Goal: Task Accomplishment & Management: Complete application form

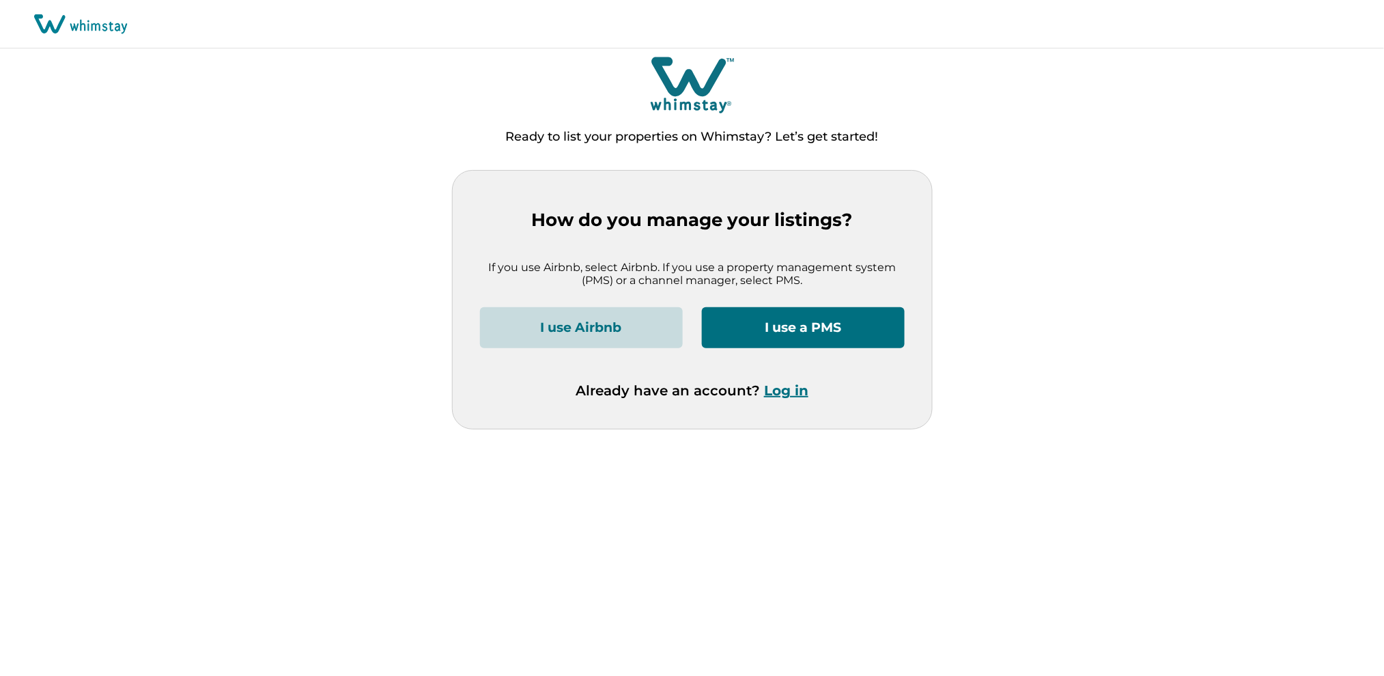
click at [784, 388] on button "Log in" at bounding box center [786, 390] width 44 height 16
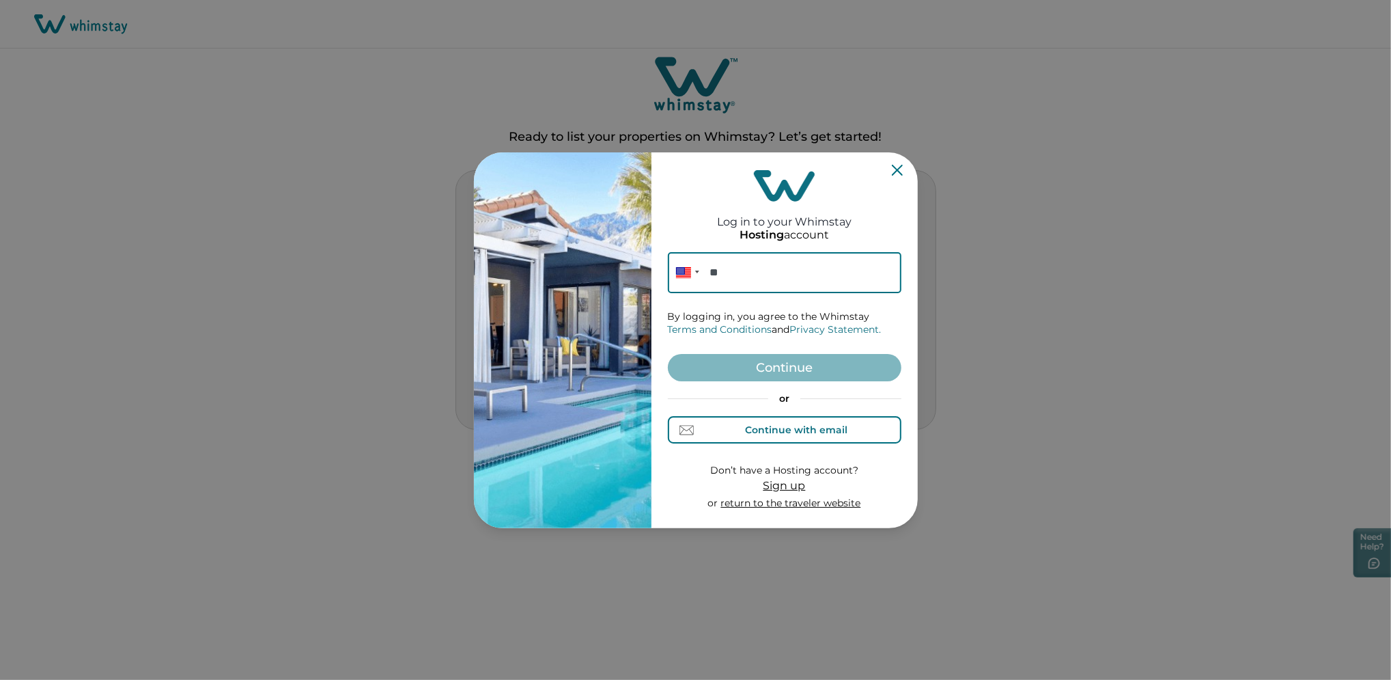
click at [737, 434] on div "Continue with email" at bounding box center [784, 430] width 126 height 14
click at [718, 268] on input at bounding box center [785, 272] width 234 height 41
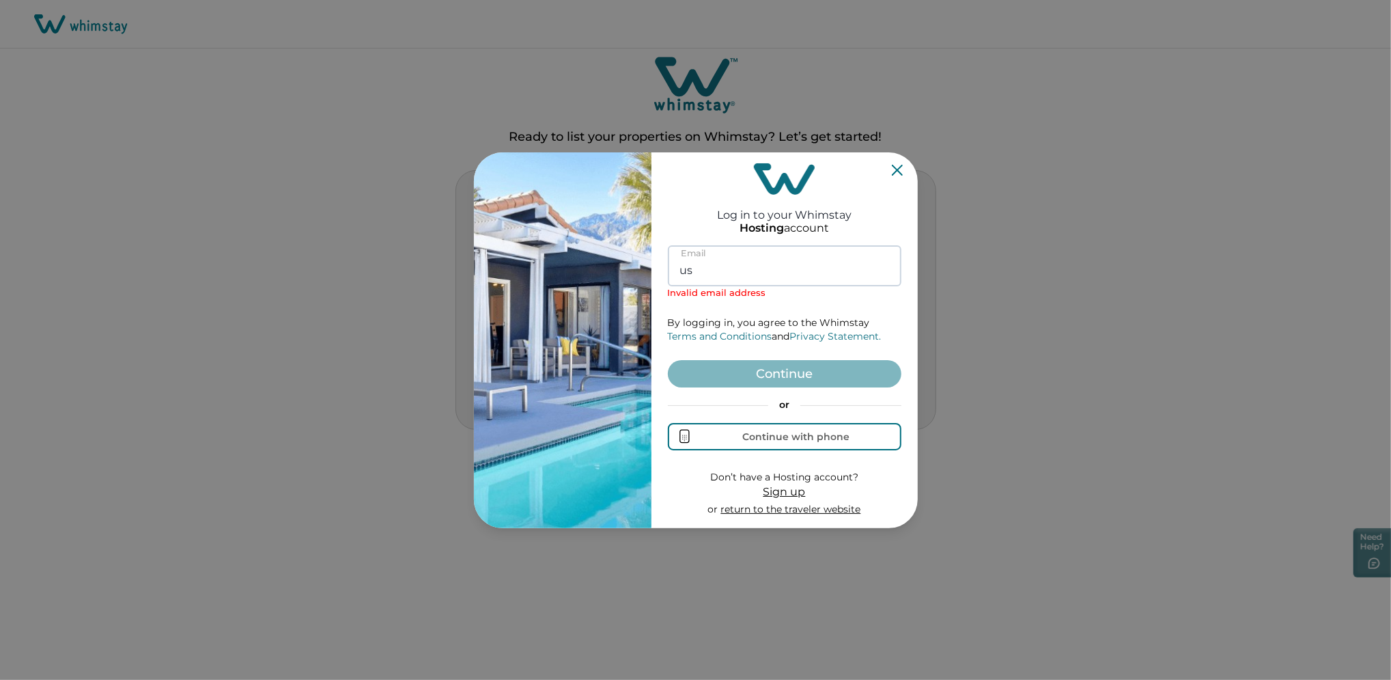
type input "u"
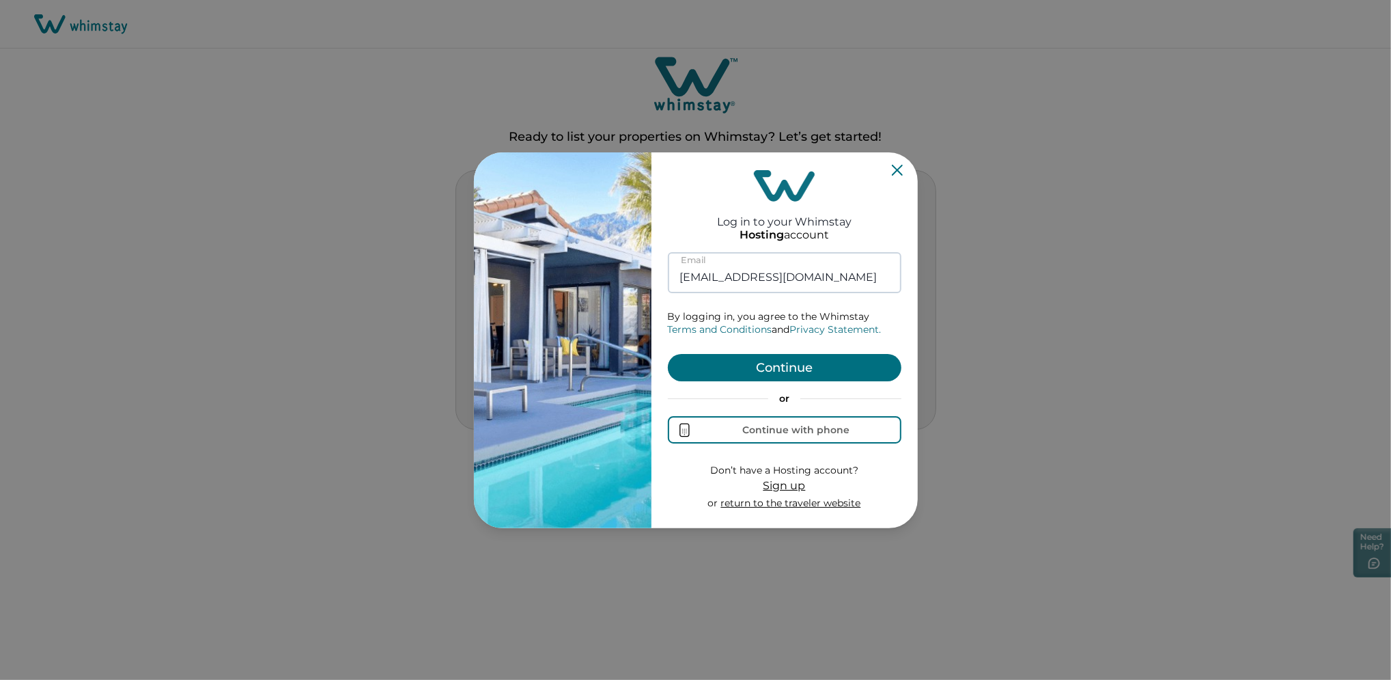
click at [668, 354] on button "Continue" at bounding box center [785, 367] width 234 height 27
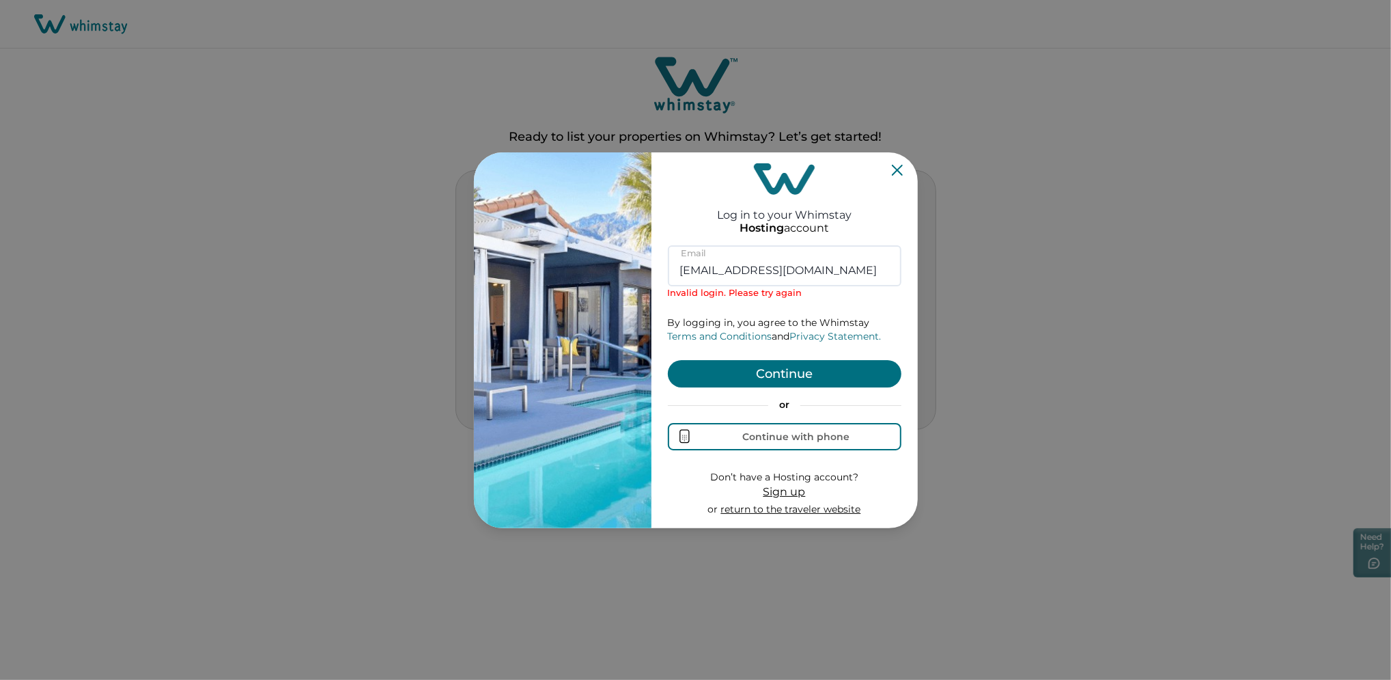
click at [774, 368] on button "Continue" at bounding box center [785, 373] width 234 height 27
drag, startPoint x: 703, startPoint y: 270, endPoint x: 618, endPoint y: 283, distance: 85.7
click at [618, 283] on div "Log in to your Whimstay Hosting account [EMAIL_ADDRESS][DOMAIN_NAME] Email Inva…" at bounding box center [696, 340] width 444 height 376
type input "[EMAIL_ADDRESS][DOMAIN_NAME]"
click at [668, 360] on button "Continue" at bounding box center [785, 373] width 234 height 27
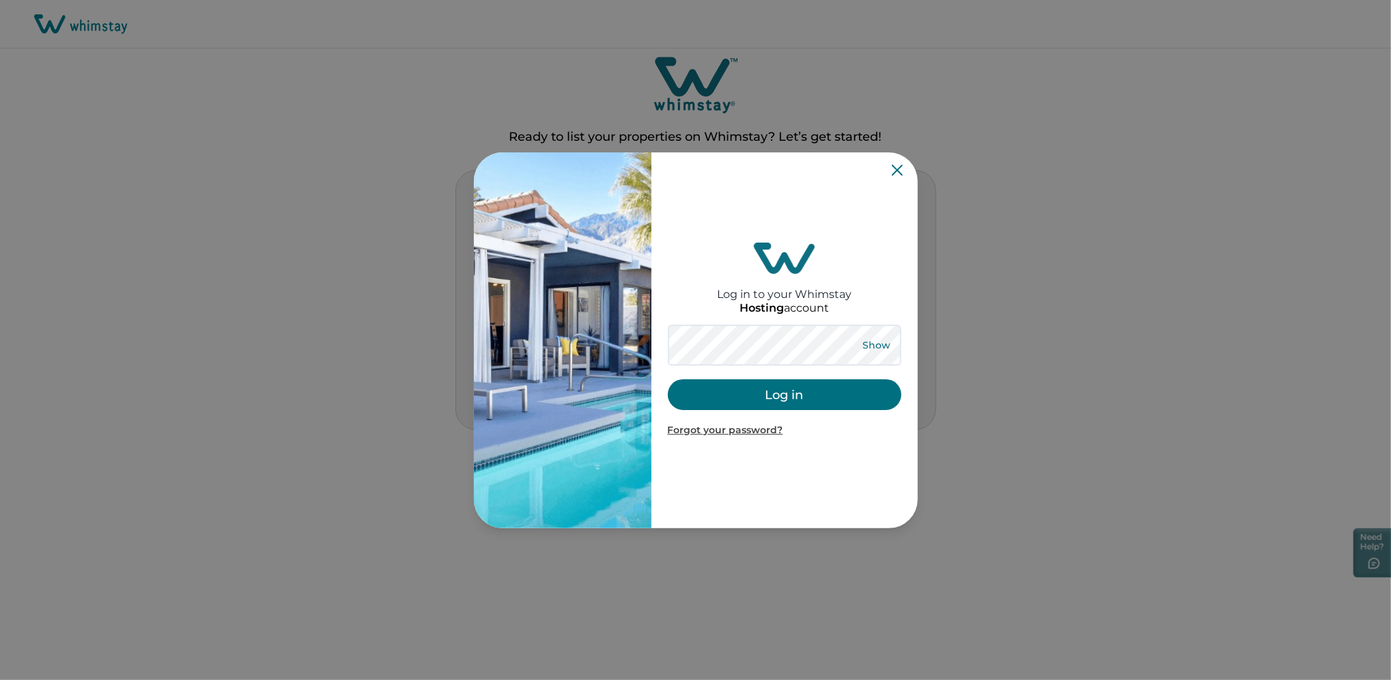
click at [873, 345] on button "Show" at bounding box center [876, 344] width 49 height 19
click at [770, 404] on button "Log in" at bounding box center [785, 394] width 234 height 31
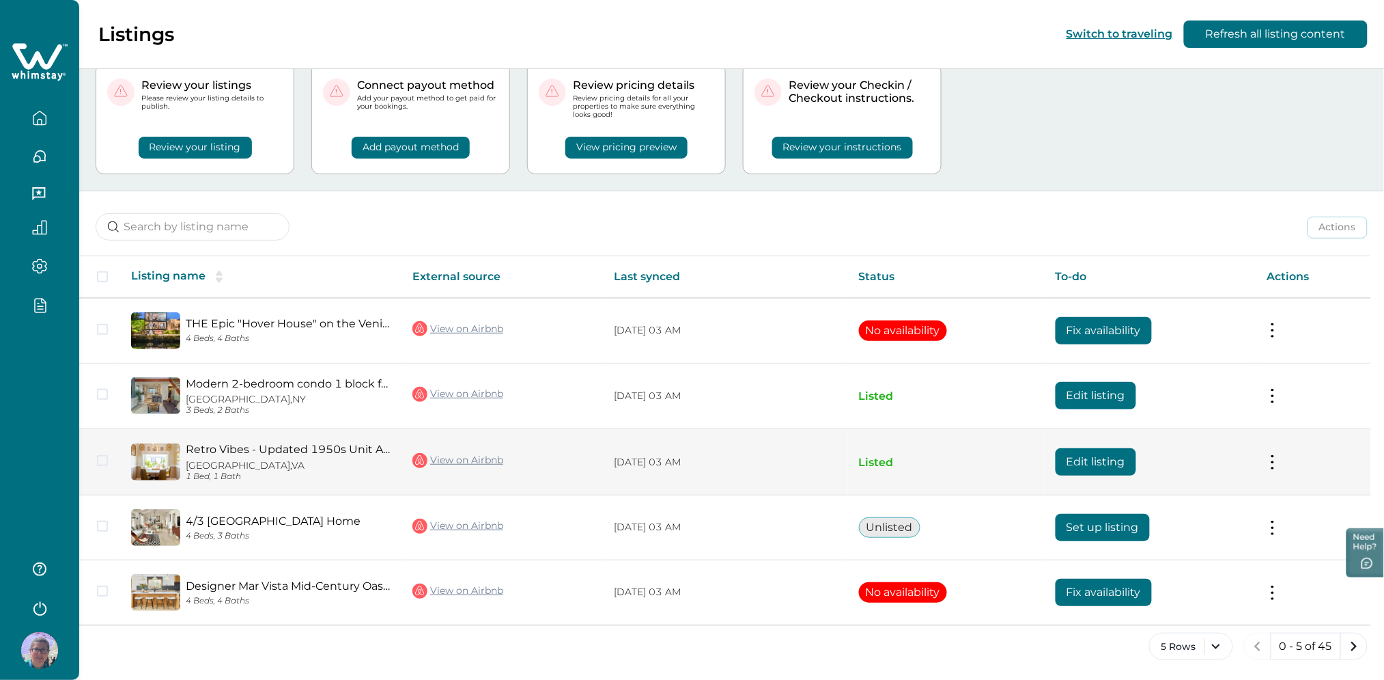
scroll to position [46, 0]
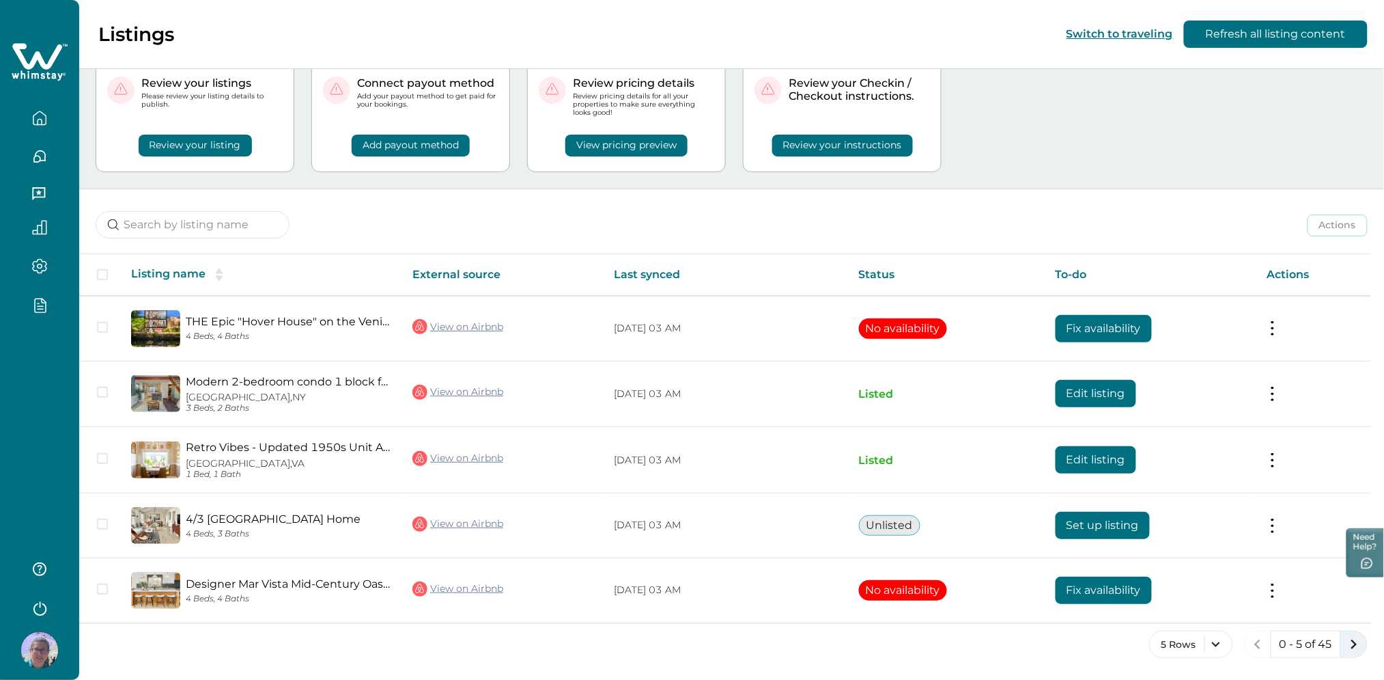
click at [1356, 633] on button "next page" at bounding box center [1354, 643] width 27 height 27
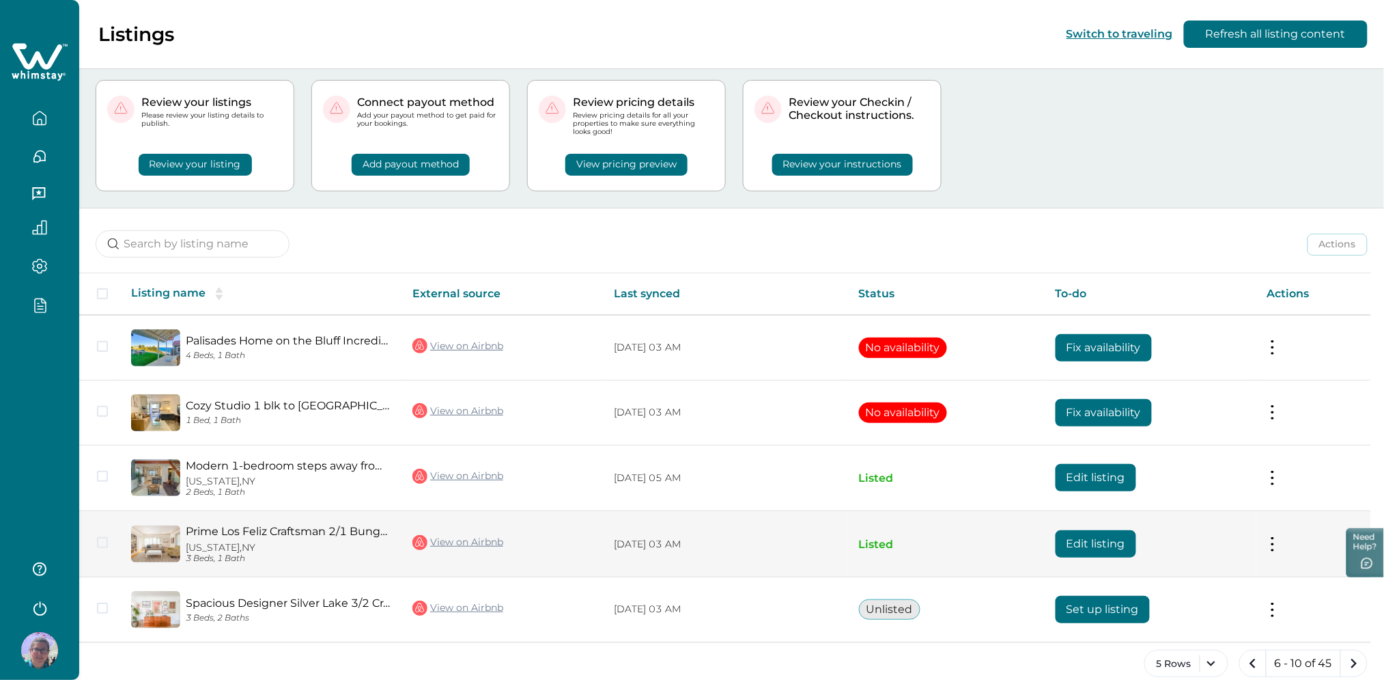
scroll to position [46, 0]
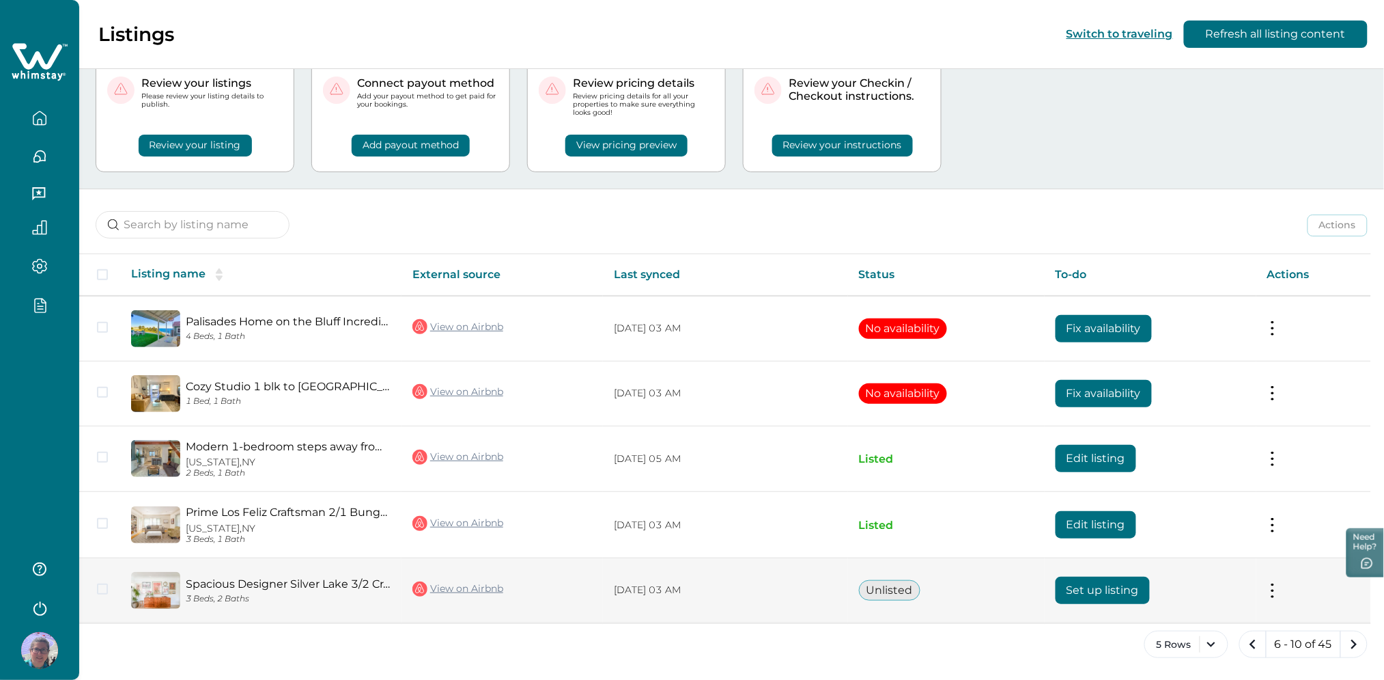
click at [1094, 589] on button "Set up listing" at bounding box center [1103, 589] width 94 height 27
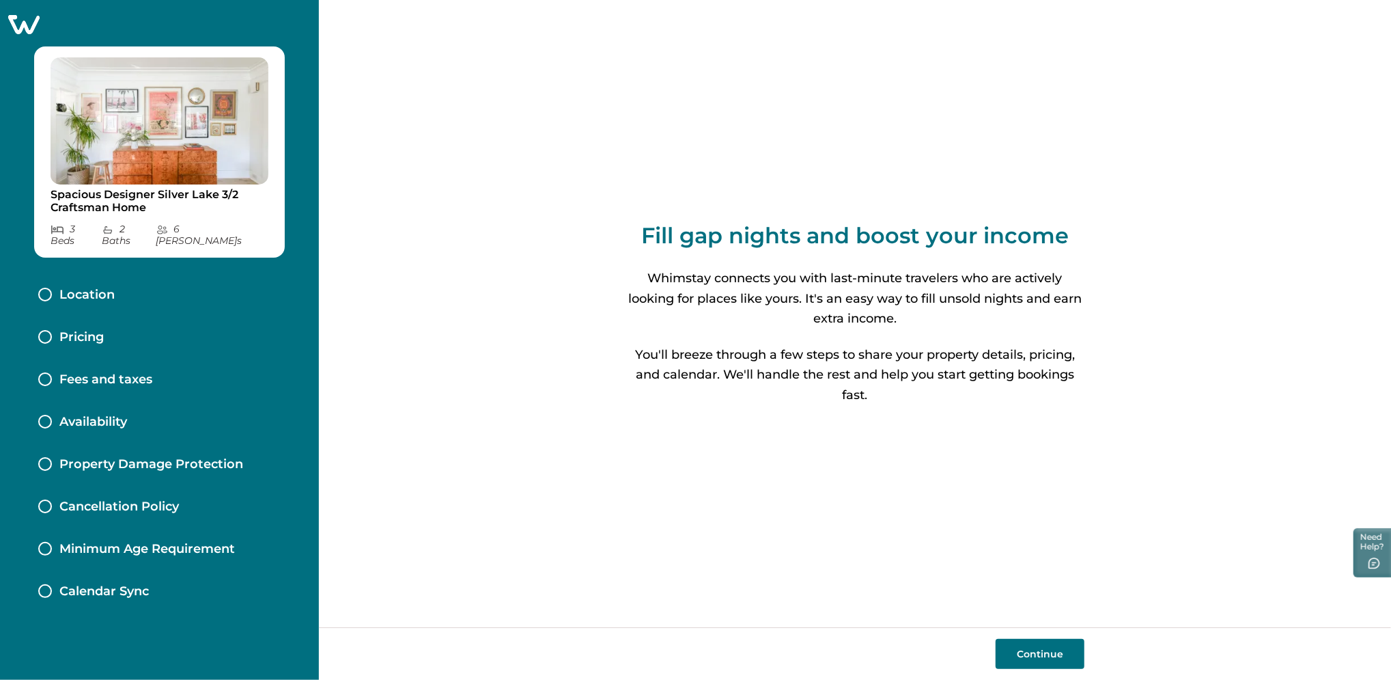
click at [166, 284] on div "Location" at bounding box center [159, 295] width 264 height 42
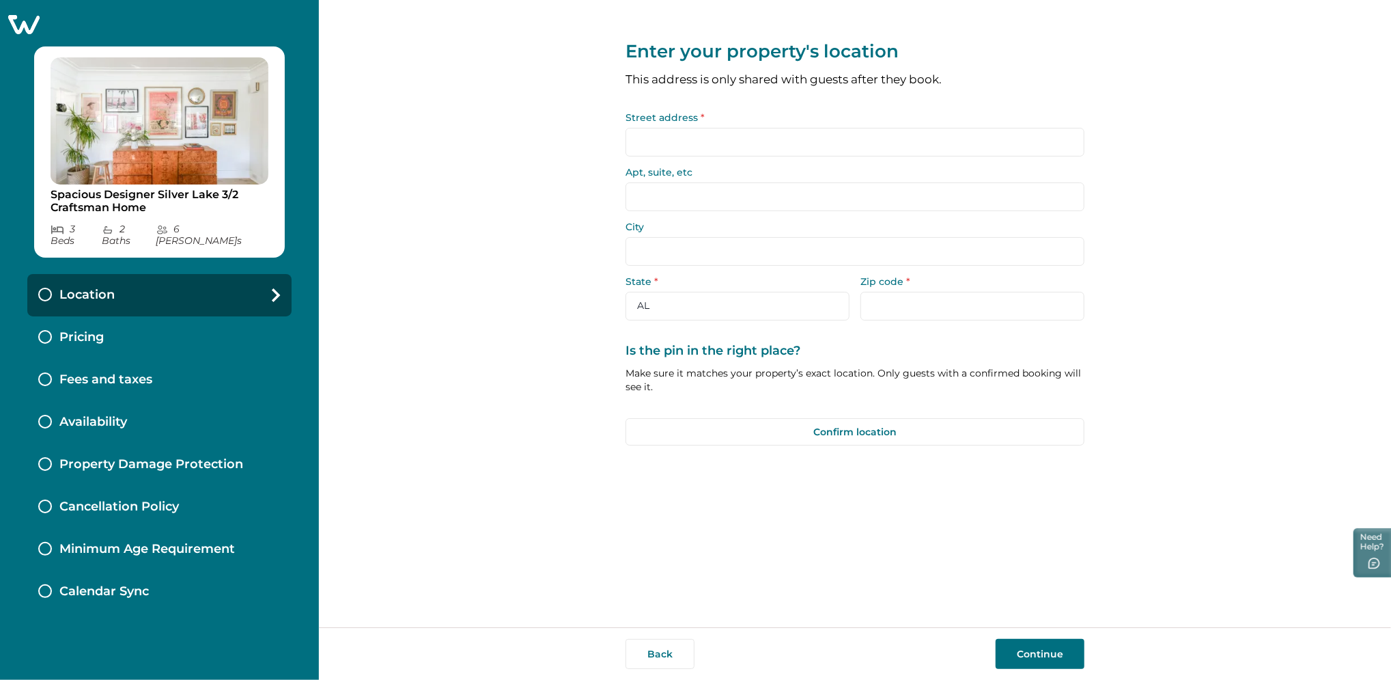
click at [168, 325] on div "Pricing" at bounding box center [159, 337] width 264 height 42
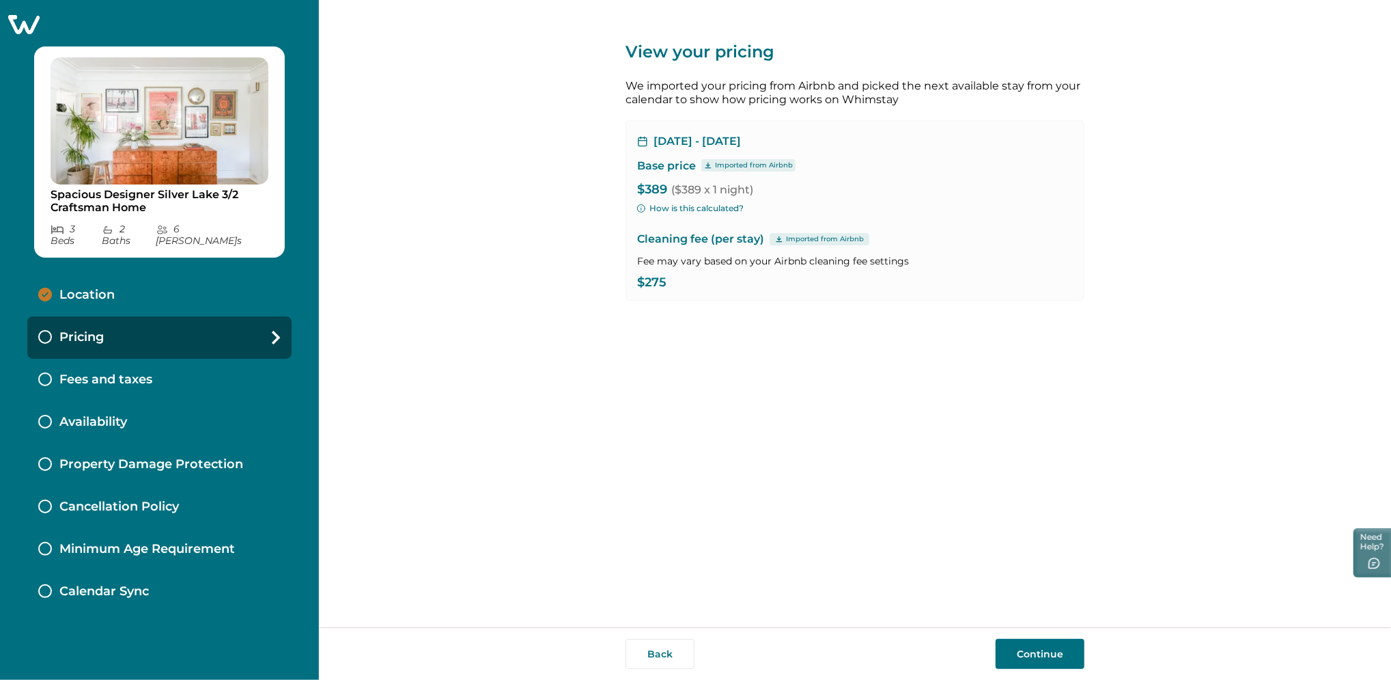
click at [191, 369] on div "Fees and taxes" at bounding box center [159, 380] width 264 height 42
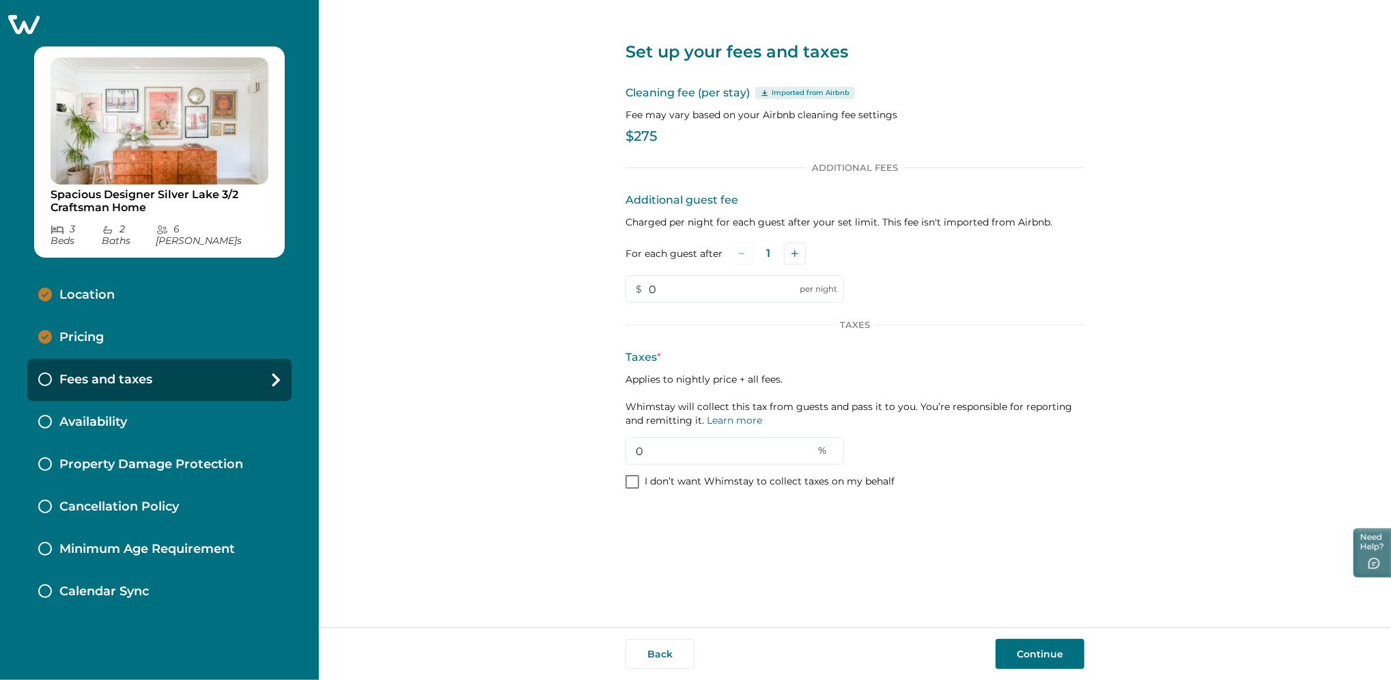
click at [190, 401] on div "Availability" at bounding box center [159, 422] width 264 height 42
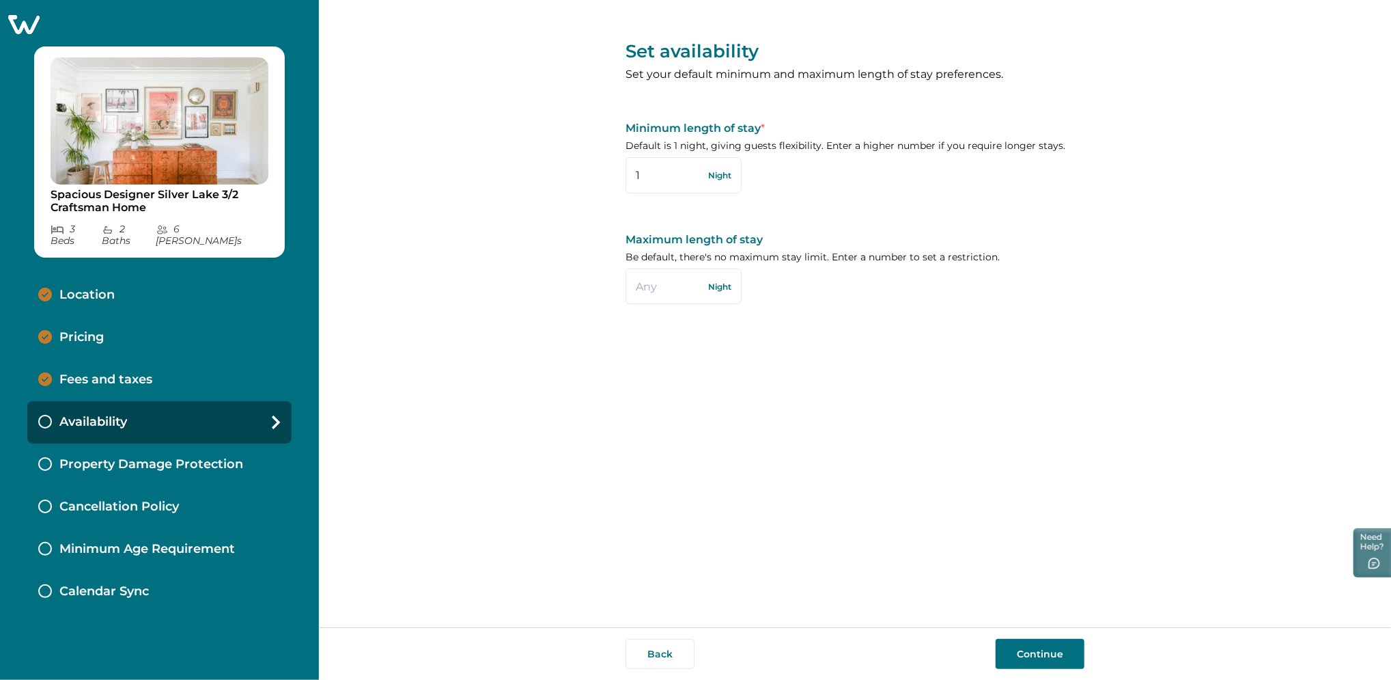
click at [199, 335] on div "Pricing" at bounding box center [159, 337] width 264 height 42
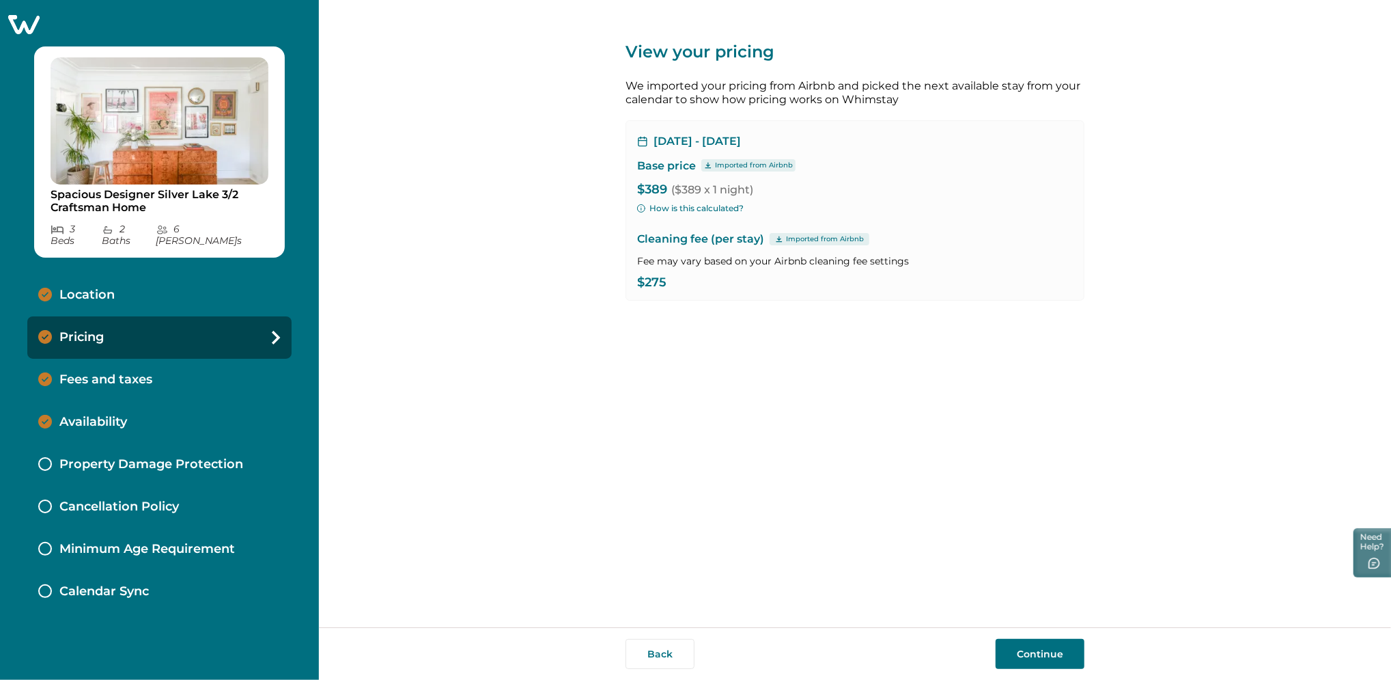
click at [231, 386] on div "Fees and taxes" at bounding box center [159, 380] width 264 height 42
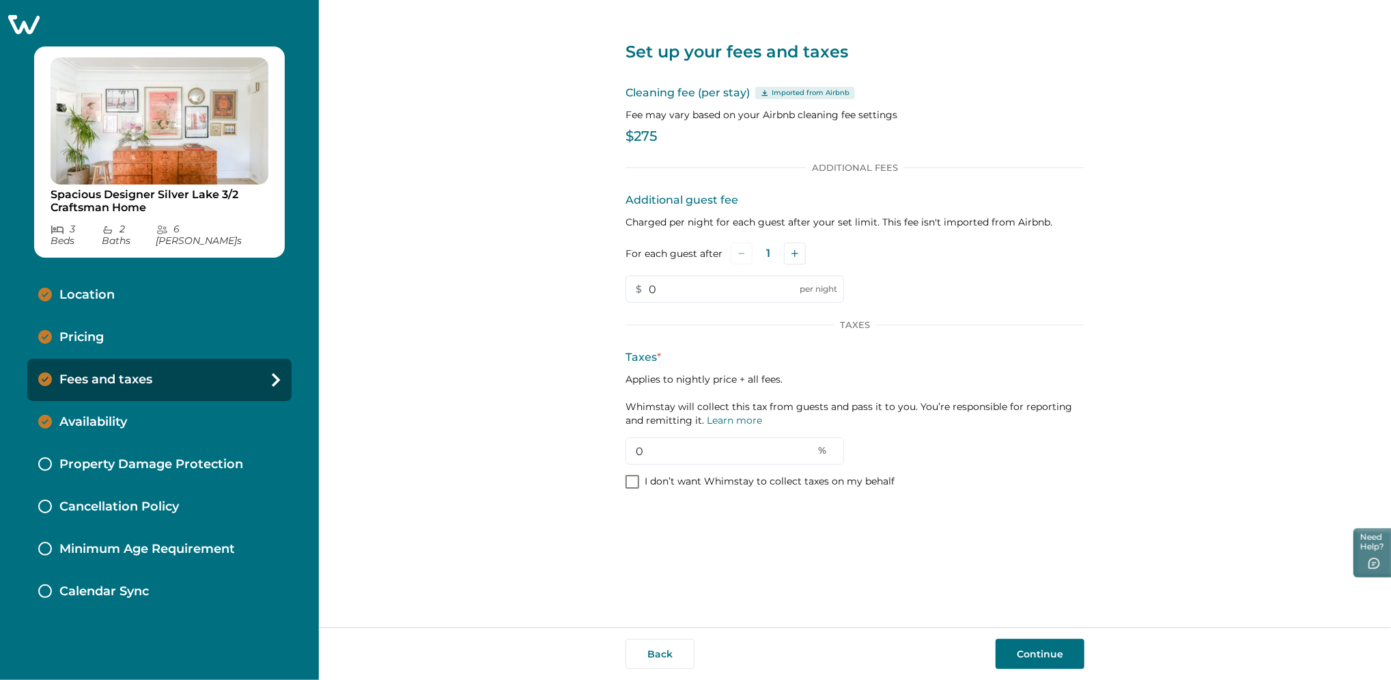
click at [203, 411] on div "Availability" at bounding box center [159, 422] width 264 height 42
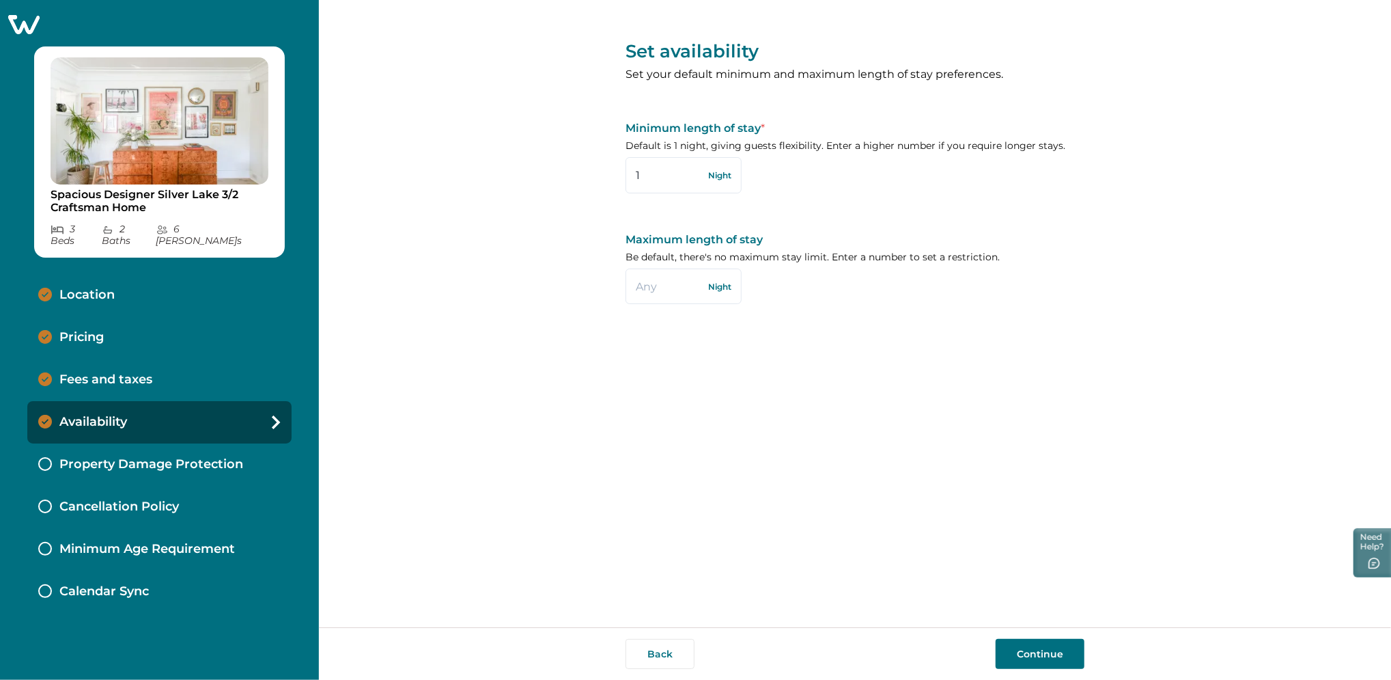
click at [194, 380] on div "Fees and taxes" at bounding box center [159, 380] width 264 height 42
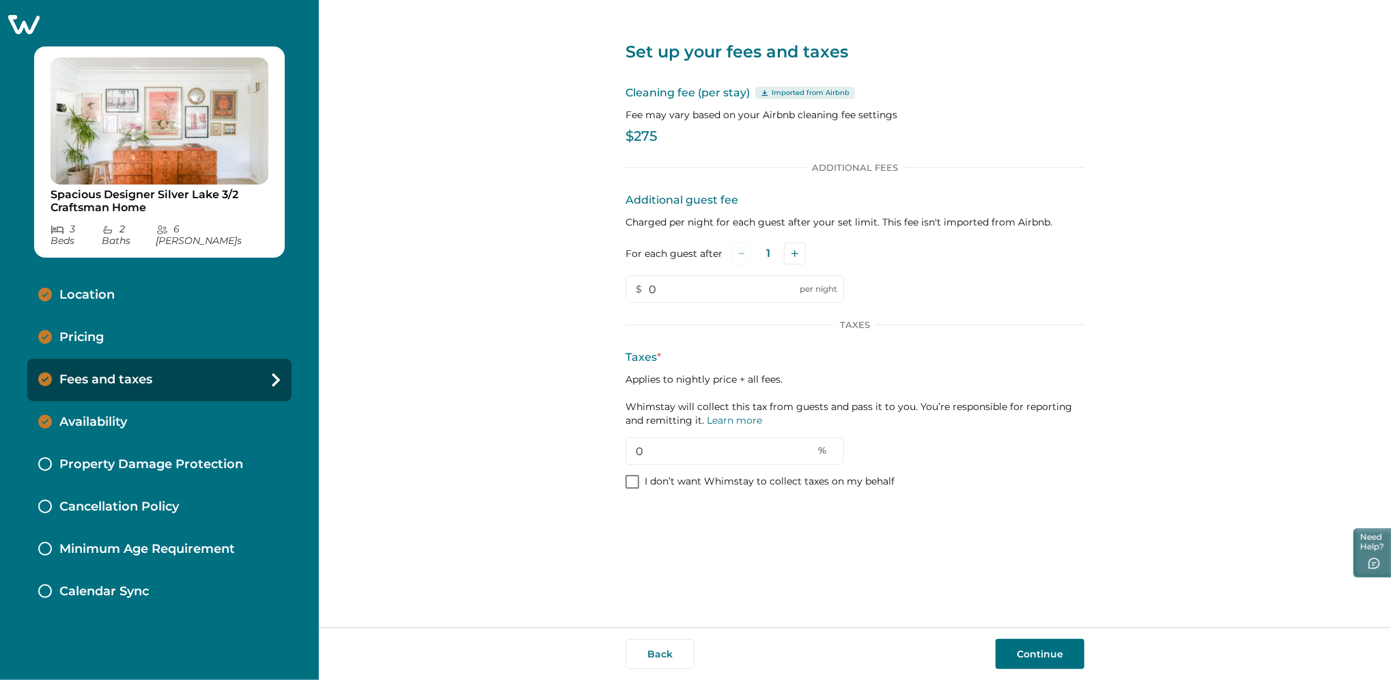
click at [210, 426] on div "Availability" at bounding box center [159, 422] width 264 height 42
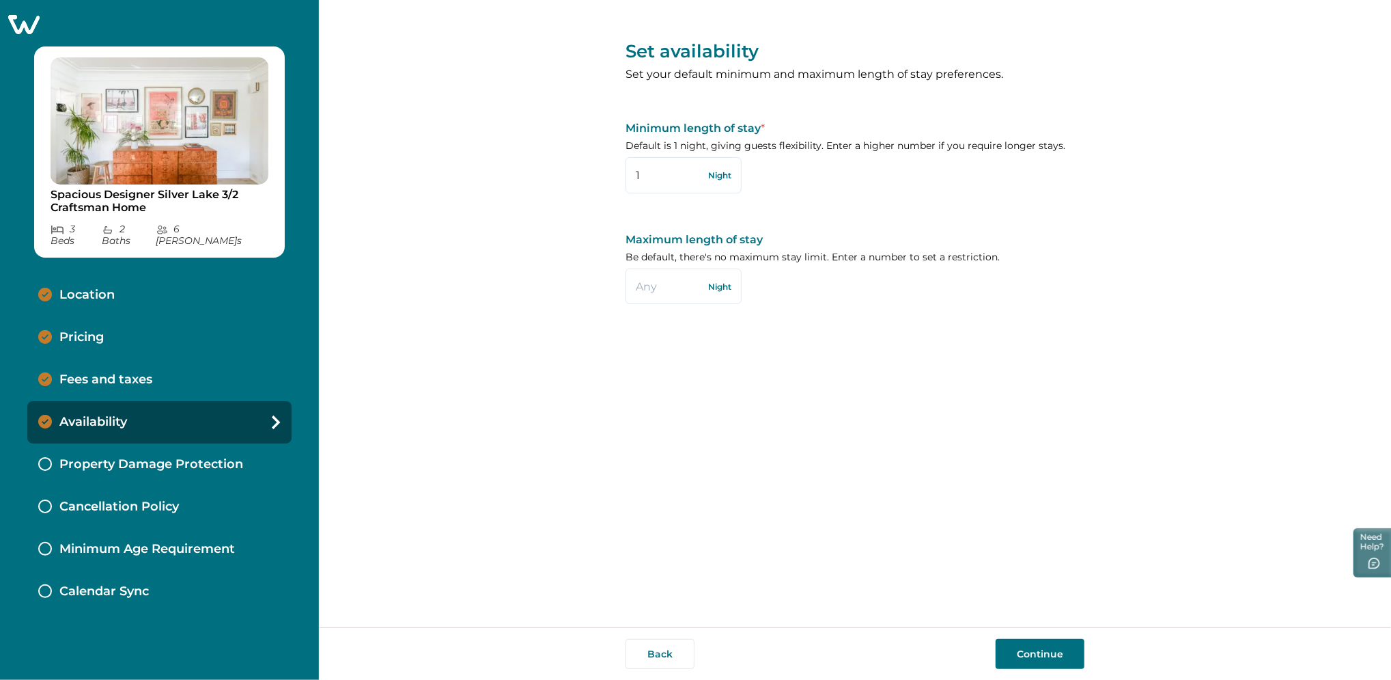
click at [201, 457] on p "Property Damage Protection" at bounding box center [151, 464] width 184 height 15
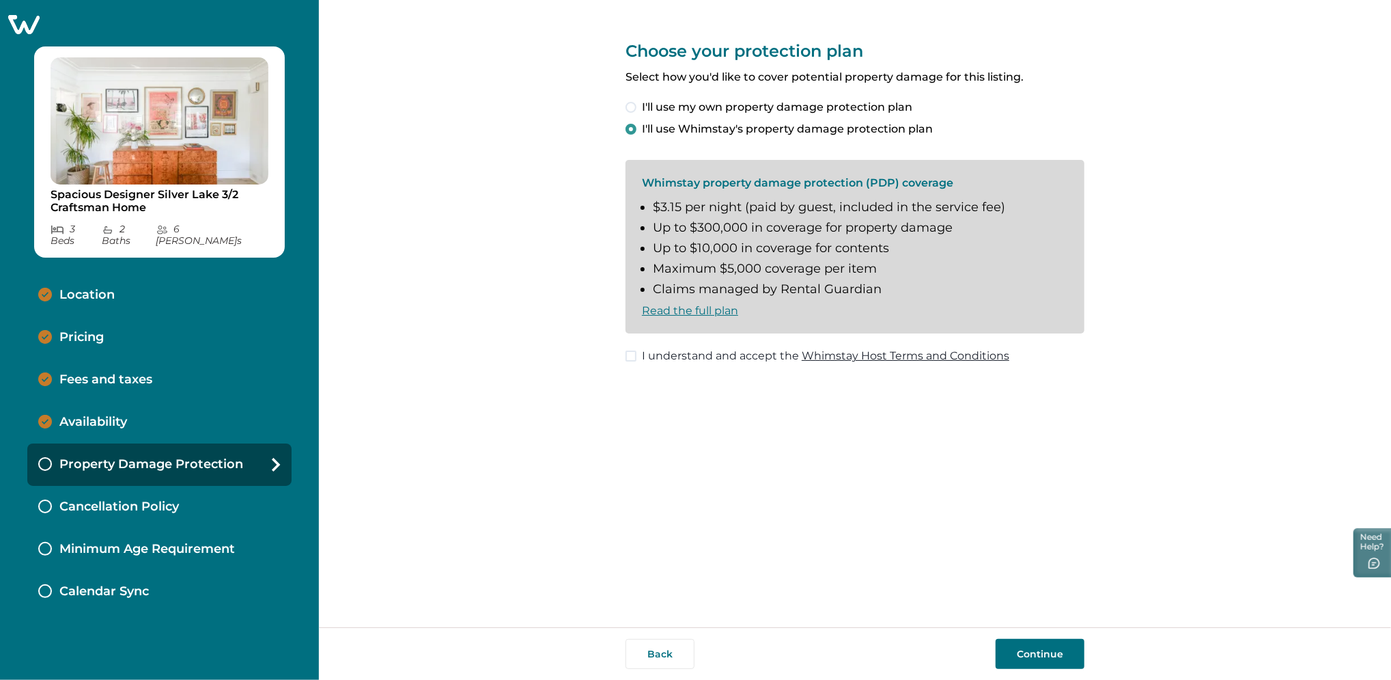
click at [193, 486] on div "Cancellation Policy" at bounding box center [159, 507] width 264 height 42
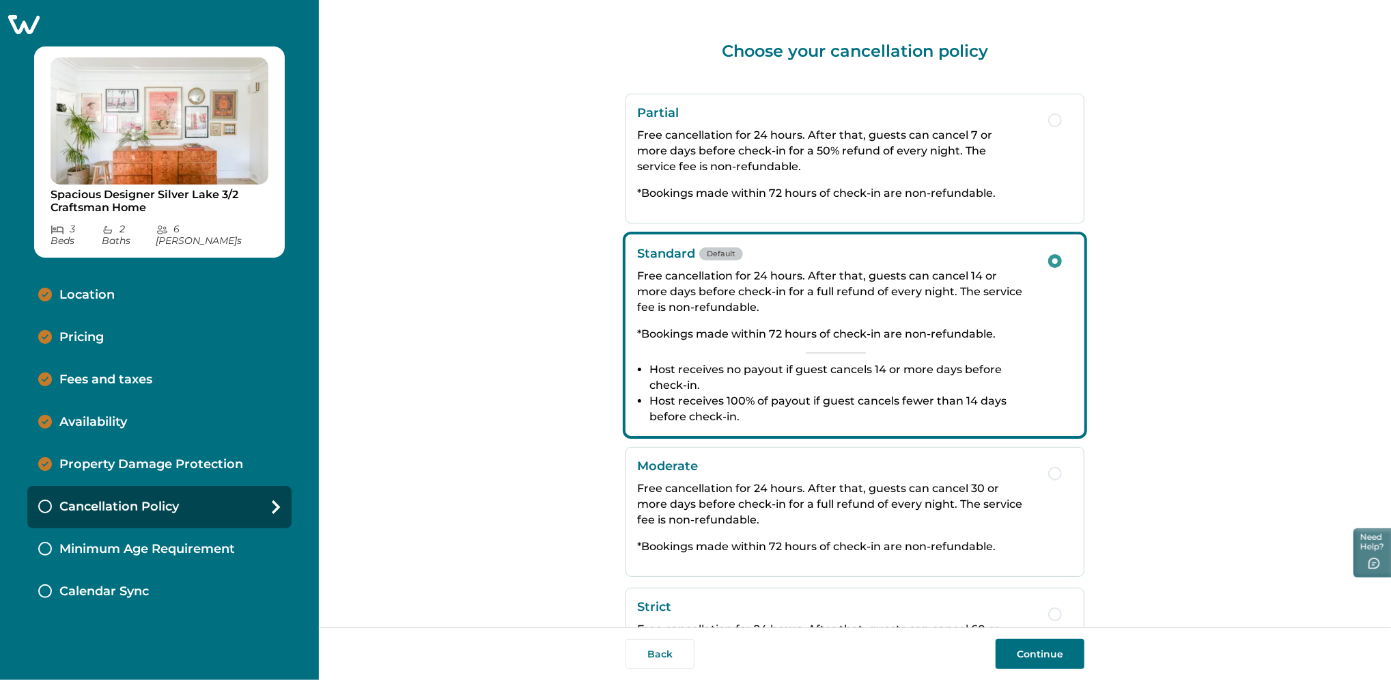
click at [191, 359] on div "Fees and taxes" at bounding box center [159, 380] width 264 height 42
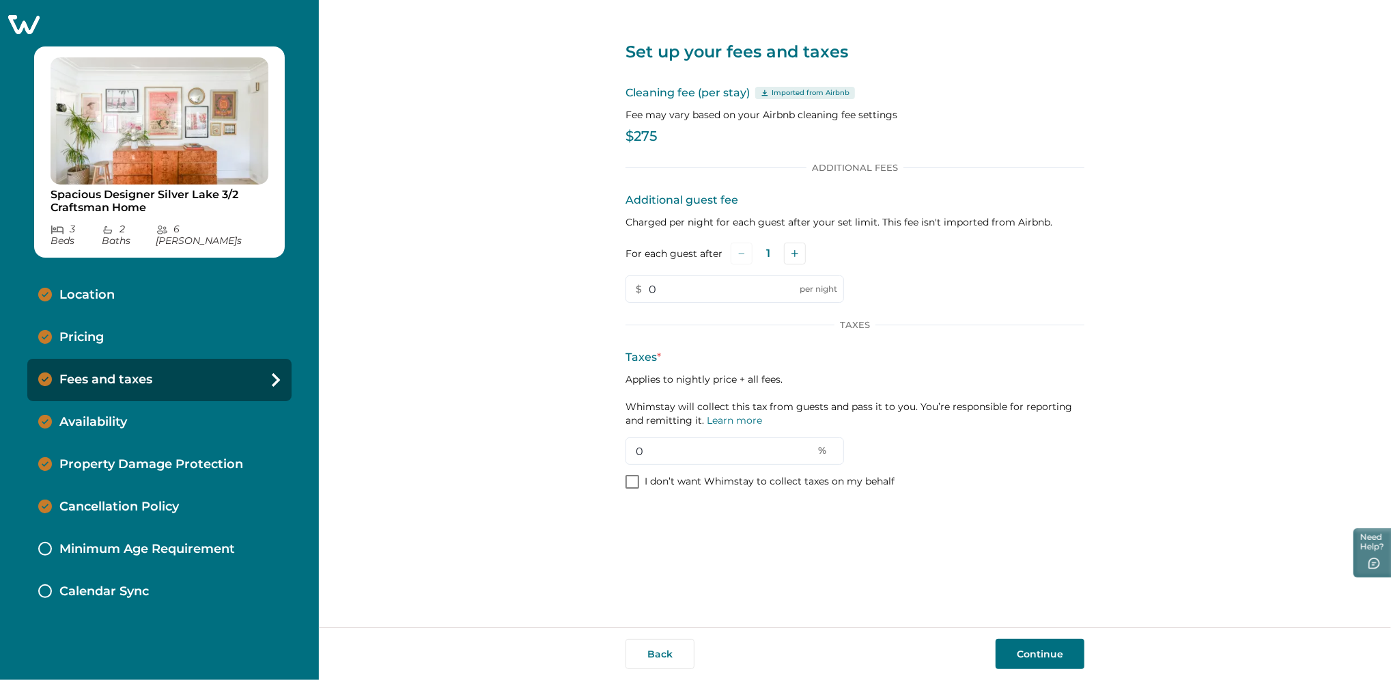
click at [31, 23] on icon at bounding box center [23, 24] width 31 height 19
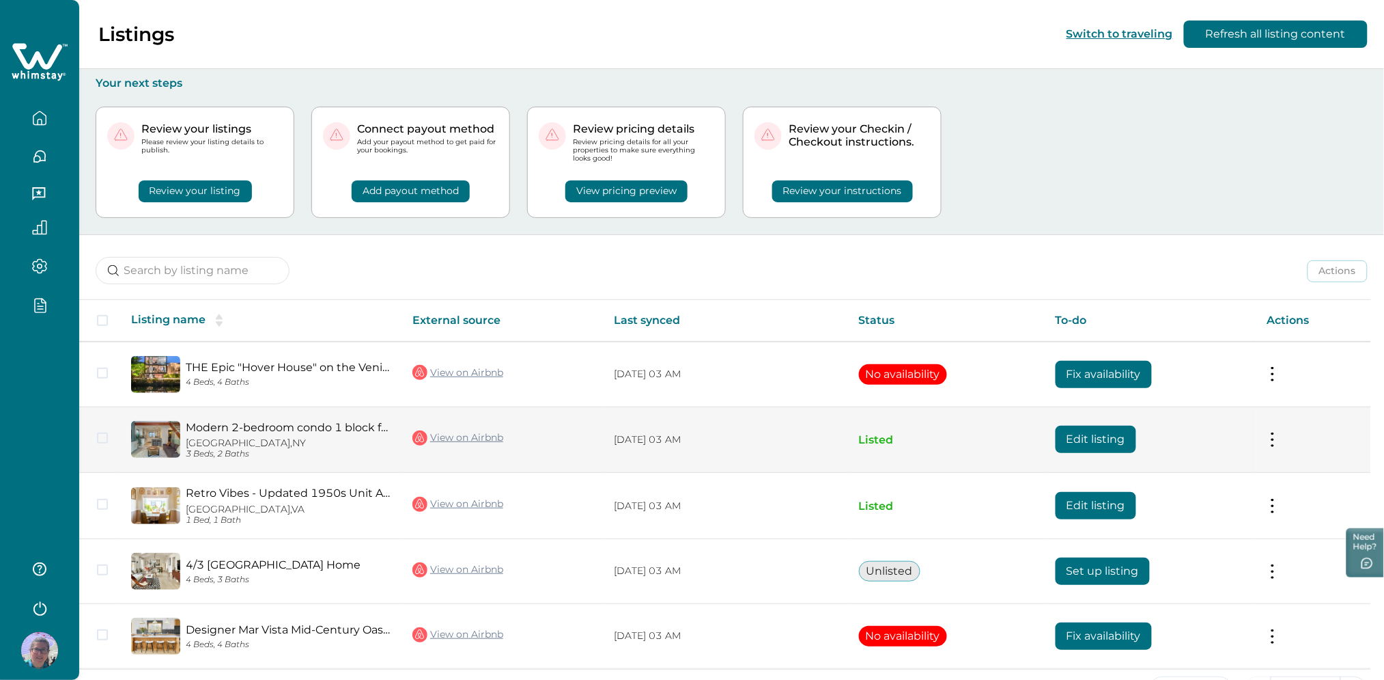
click at [291, 427] on link "Modern 2-bedroom condo 1 block from [GEOGRAPHIC_DATA]" at bounding box center [288, 427] width 205 height 13
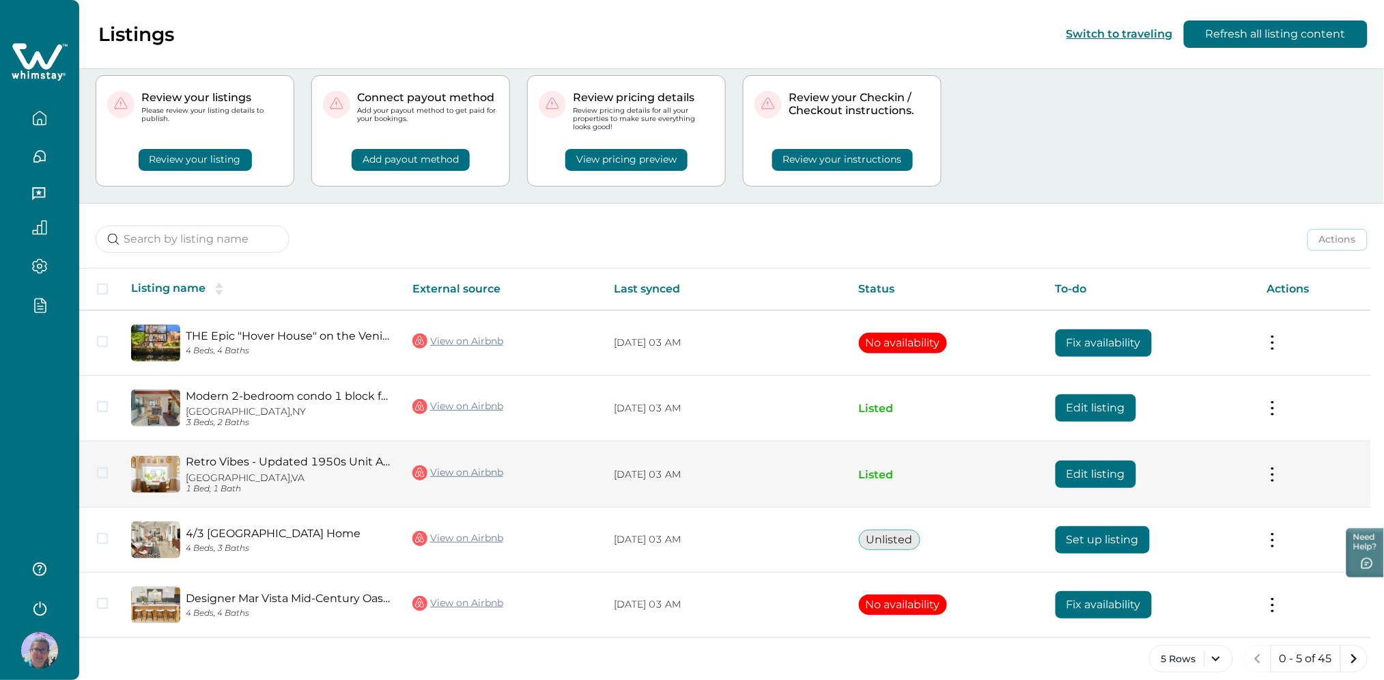
scroll to position [46, 0]
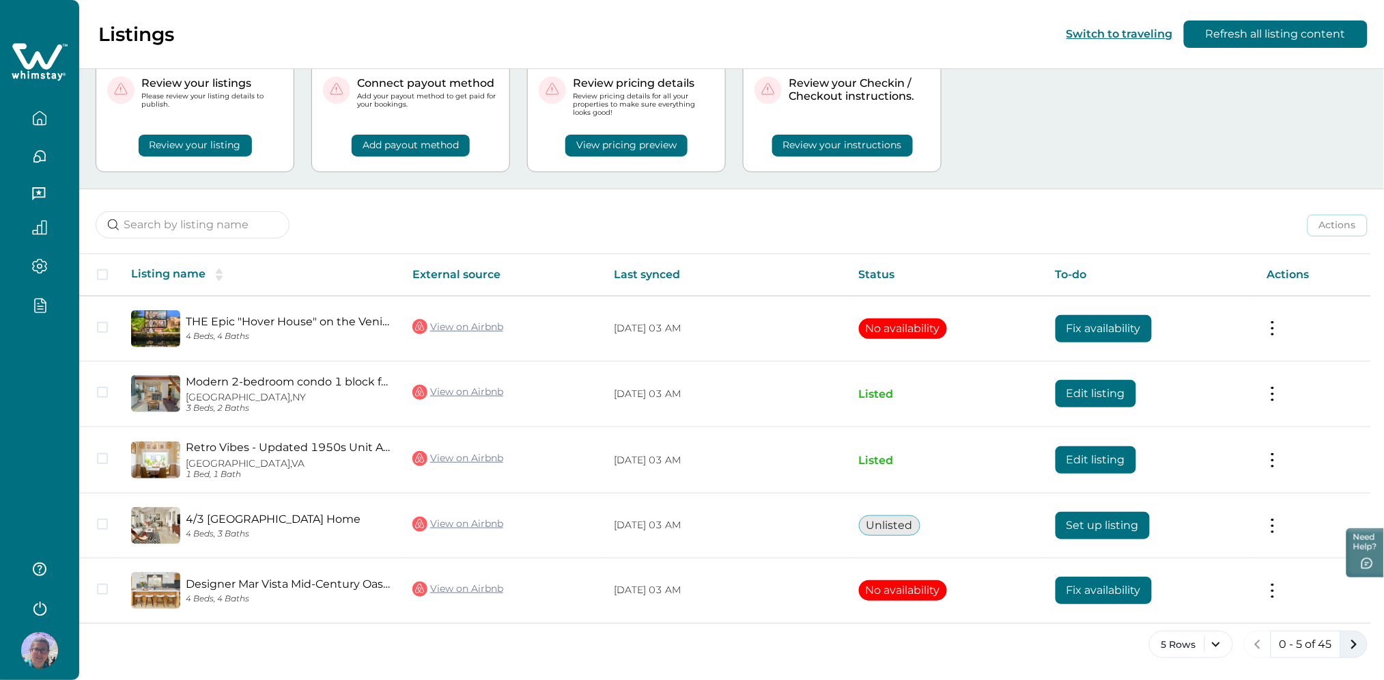
click at [1343, 646] on button "next page" at bounding box center [1354, 643] width 27 height 27
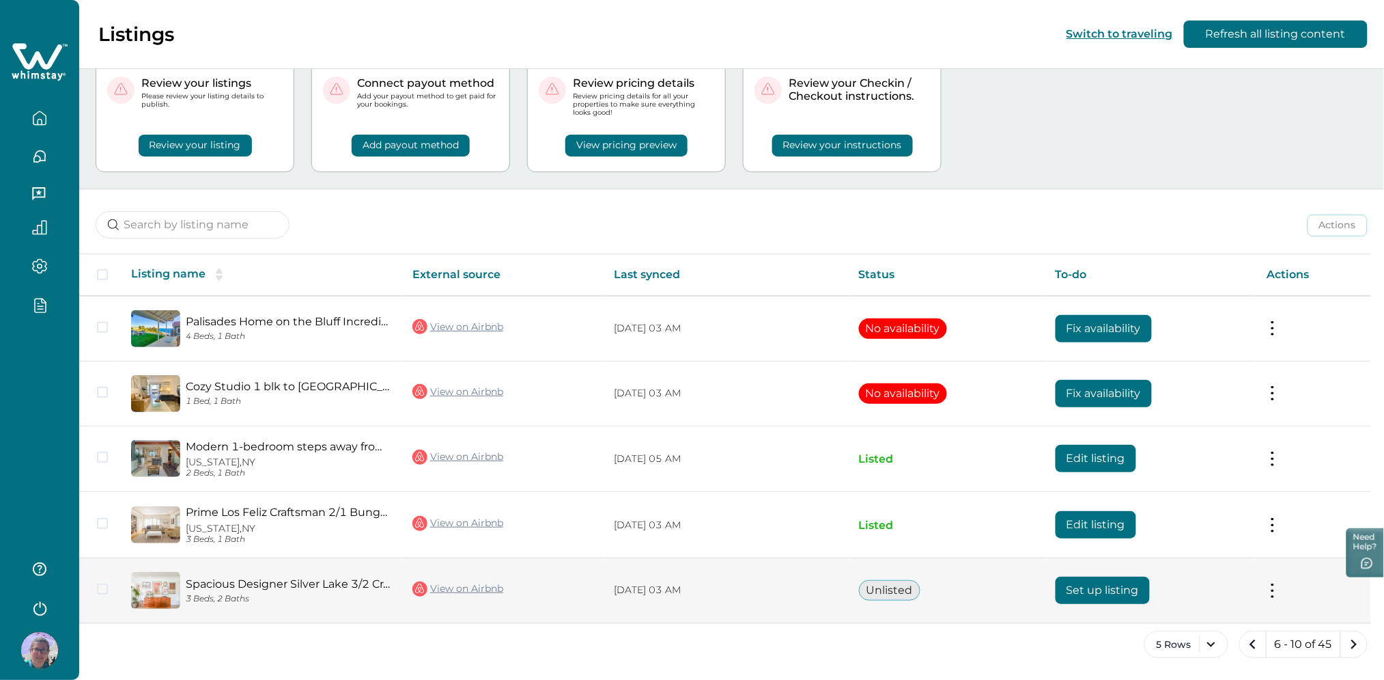
click at [1099, 593] on button "Set up listing" at bounding box center [1103, 589] width 94 height 27
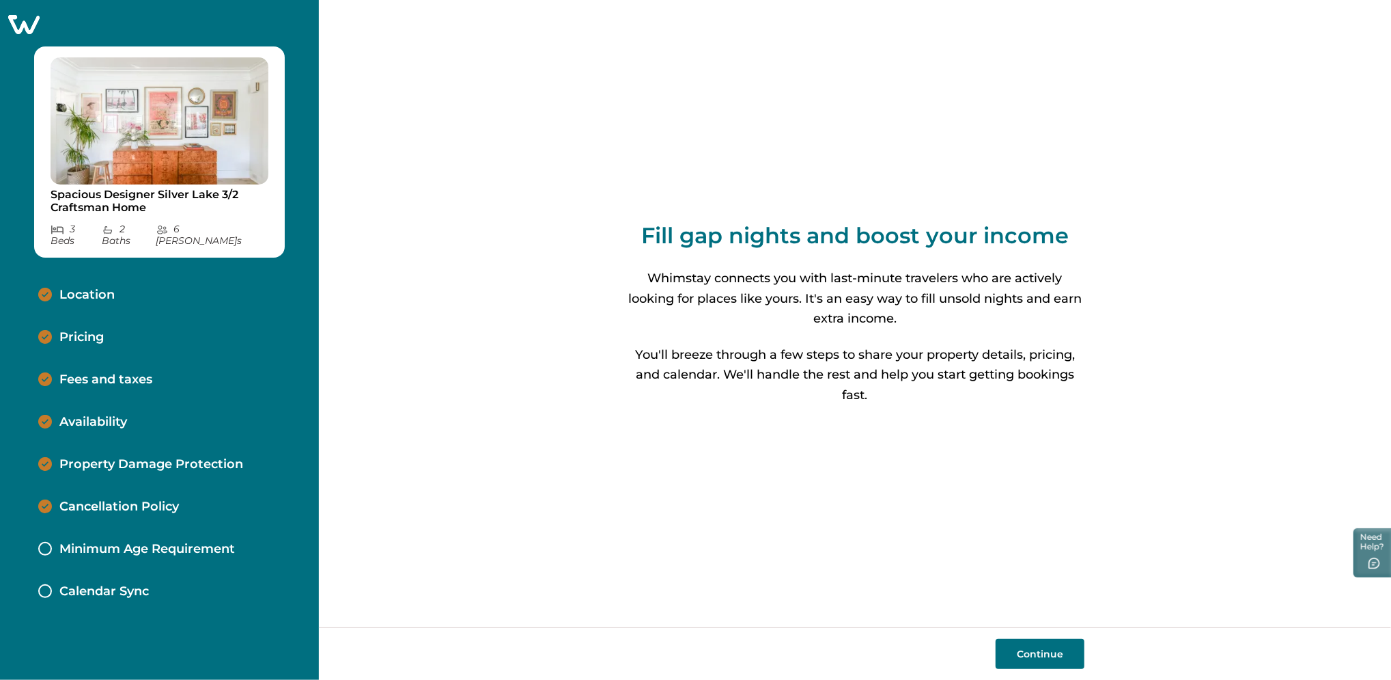
click at [1018, 652] on button "Continue" at bounding box center [1040, 654] width 89 height 30
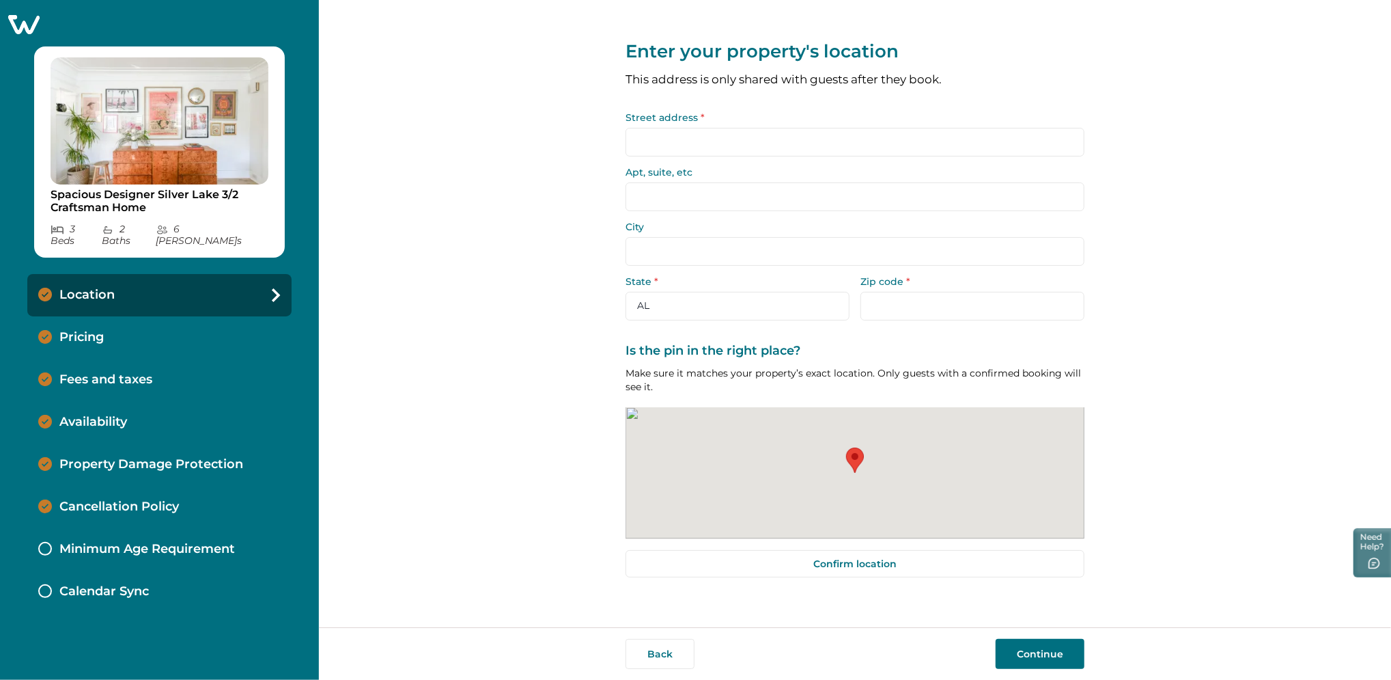
click at [1018, 652] on button "Continue" at bounding box center [1040, 654] width 89 height 30
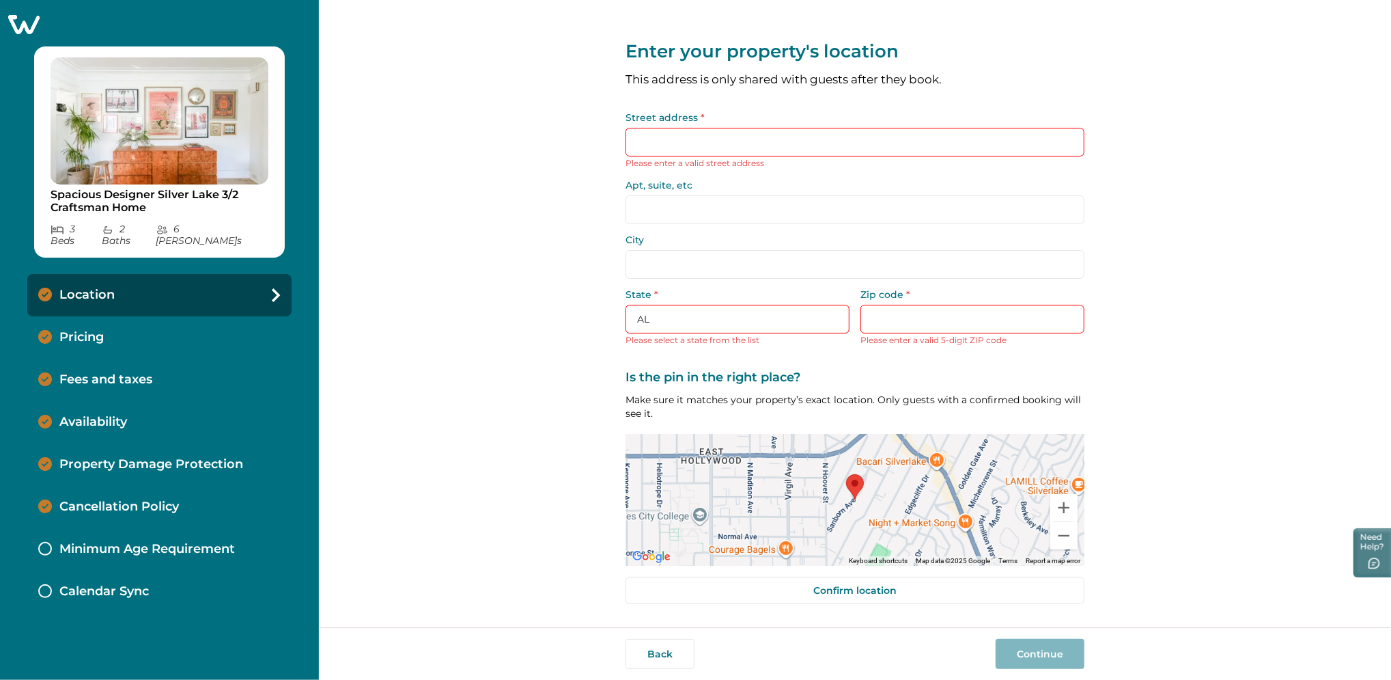
click at [171, 325] on div "Pricing" at bounding box center [159, 337] width 264 height 42
